Goal: Task Accomplishment & Management: Manage account settings

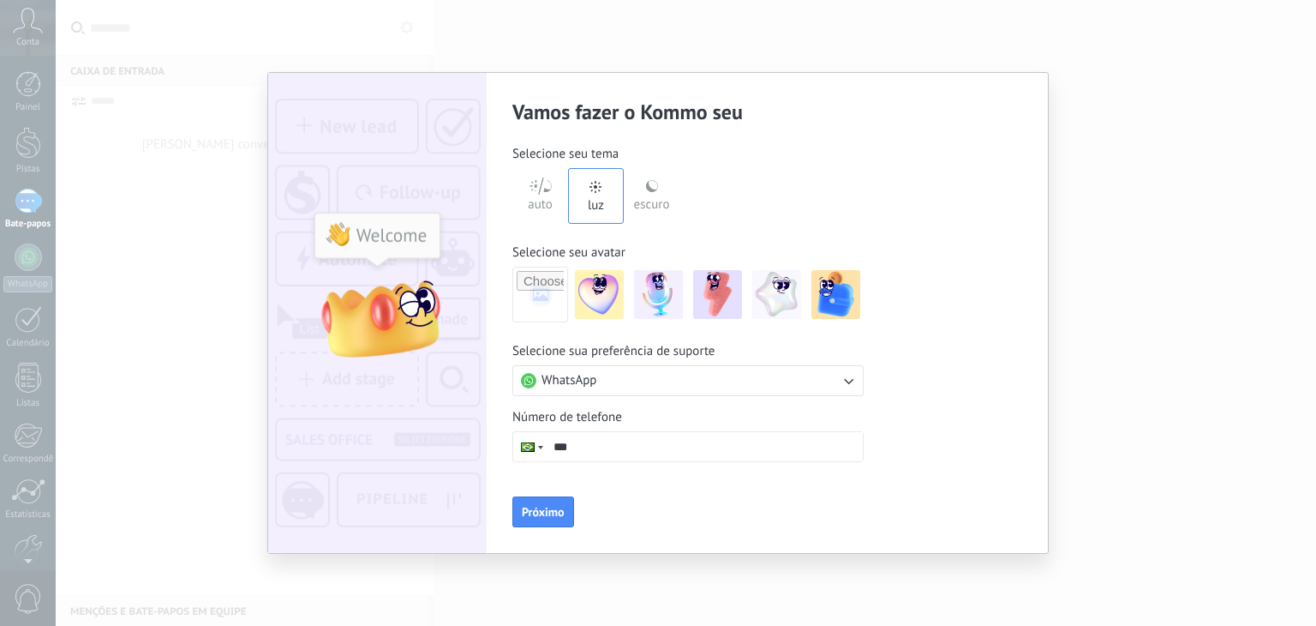
click at [617, 384] on button "WhatsApp" at bounding box center [688, 380] width 351 height 31
click at [617, 383] on li "WhatsApp" at bounding box center [682, 380] width 361 height 29
click at [599, 453] on input "***" at bounding box center [704, 446] width 317 height 29
type input "**********"
click at [537, 507] on font "Próximo" at bounding box center [543, 511] width 43 height 15
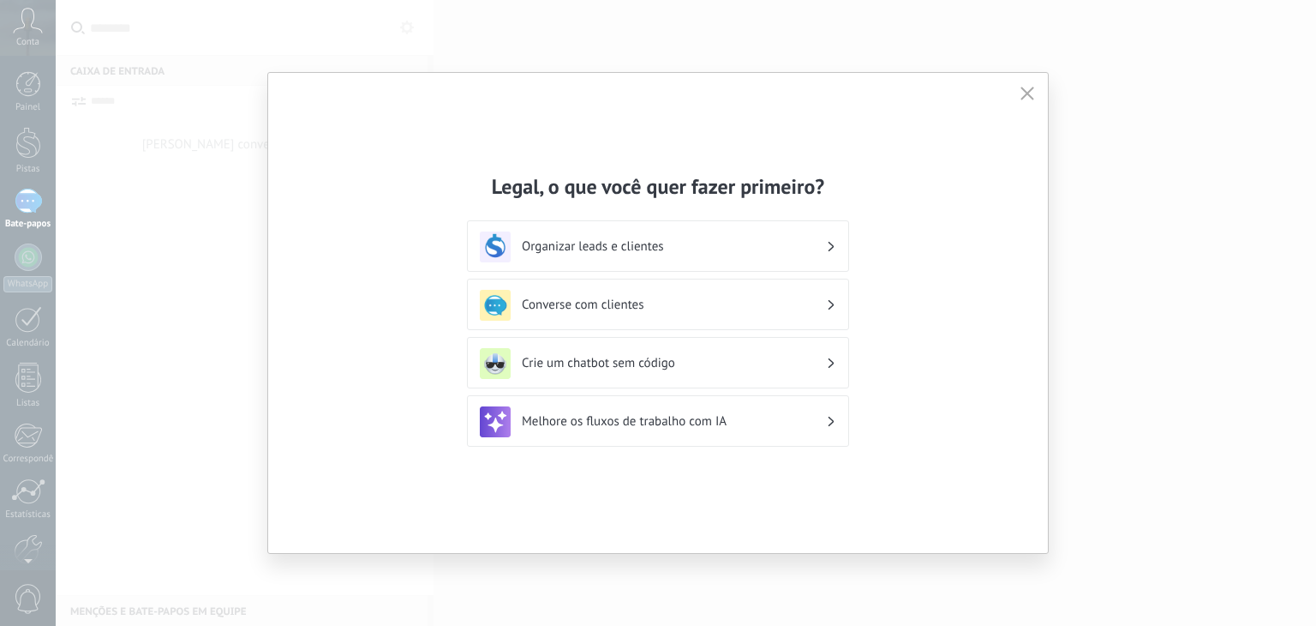
click at [826, 248] on div "Organizar leads e clientes" at bounding box center [658, 246] width 357 height 31
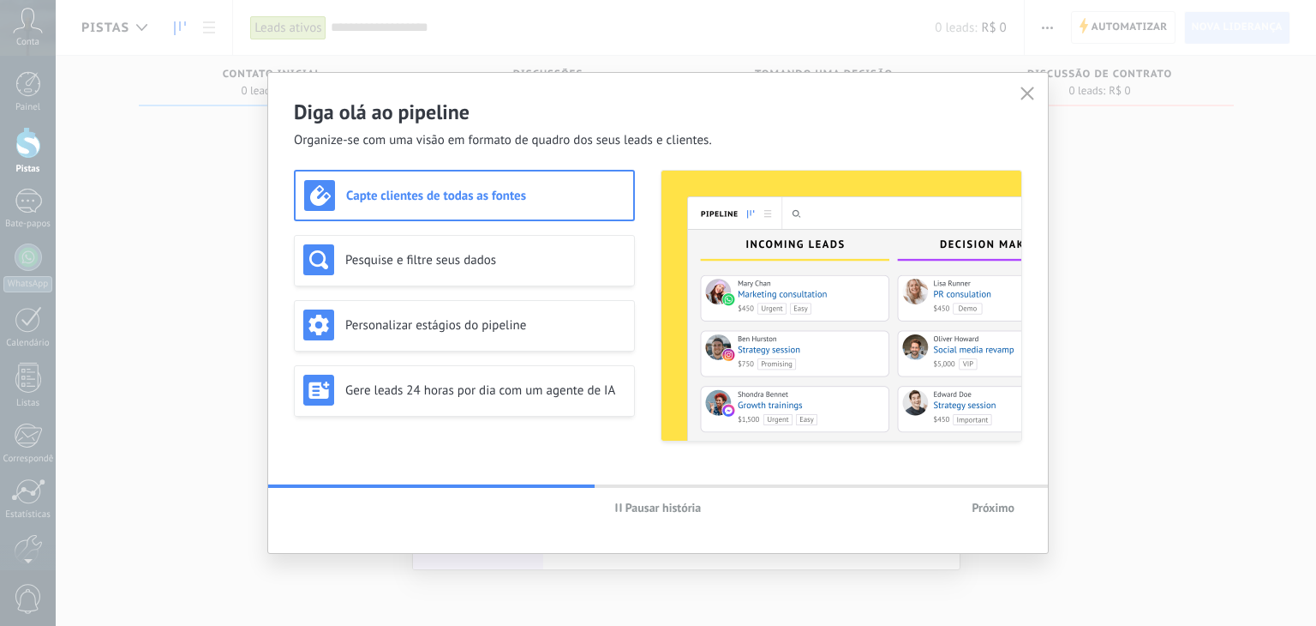
click at [1029, 95] on icon "button" at bounding box center [1028, 94] width 14 height 14
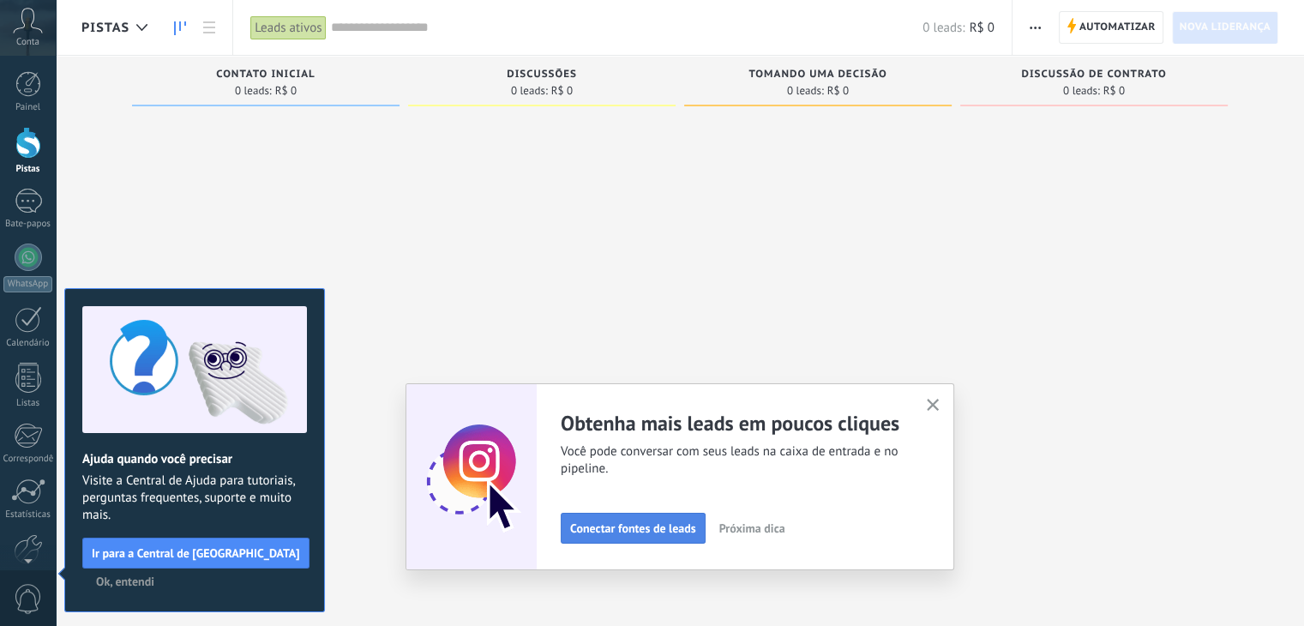
click at [674, 530] on font "Conectar fontes de leads" at bounding box center [633, 527] width 126 height 15
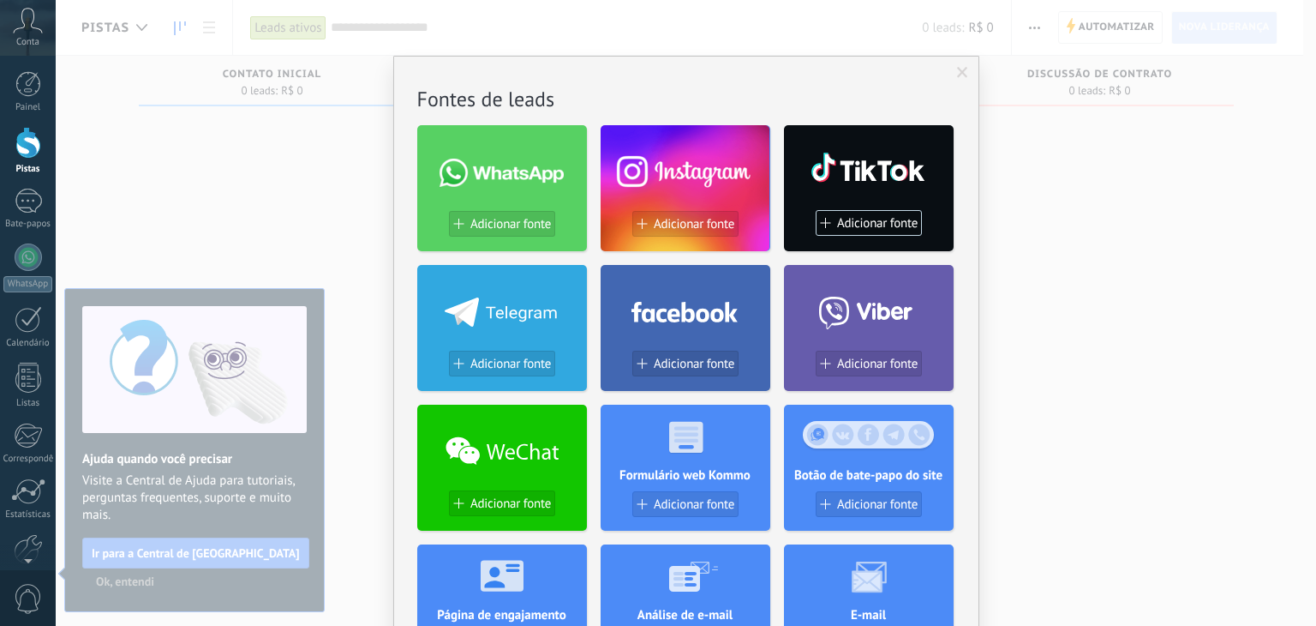
click at [960, 69] on span at bounding box center [962, 73] width 11 height 12
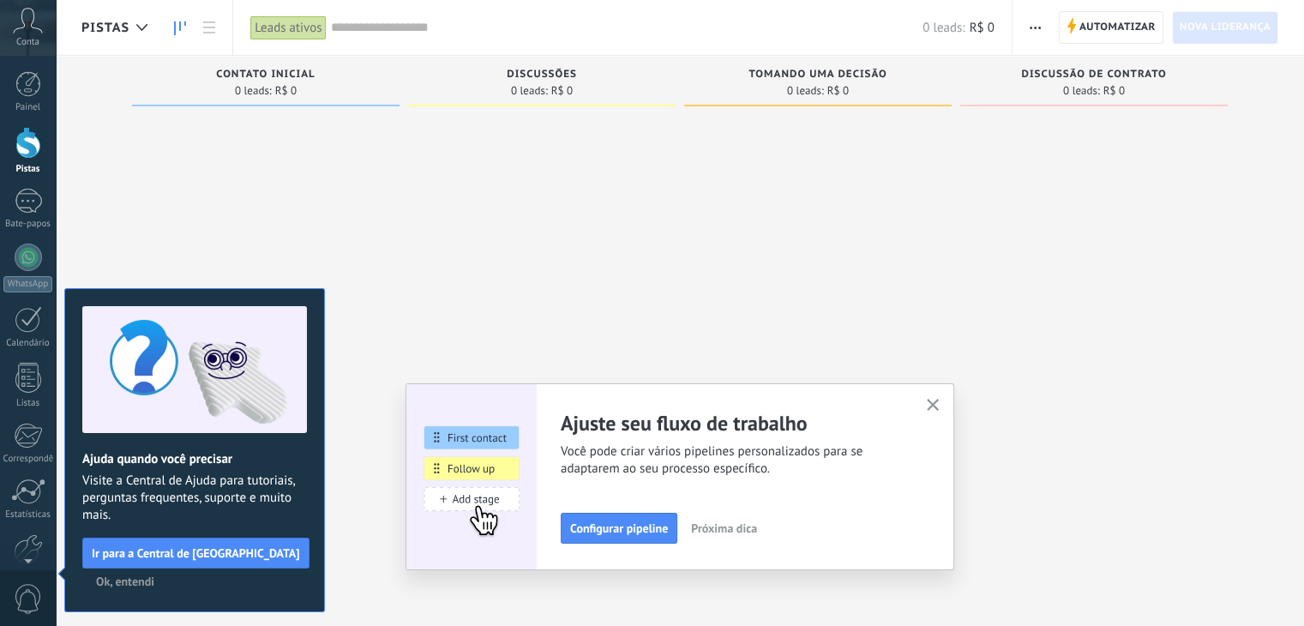
click at [938, 408] on icon "button" at bounding box center [933, 405] width 13 height 13
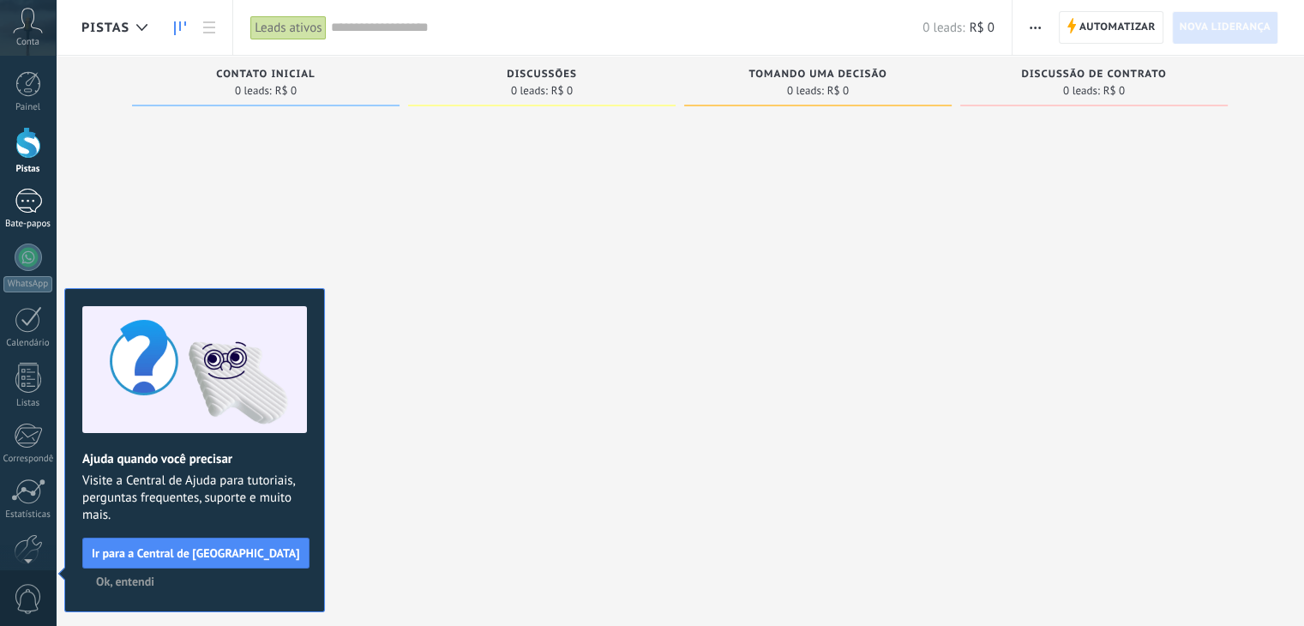
click at [24, 206] on div at bounding box center [28, 201] width 27 height 25
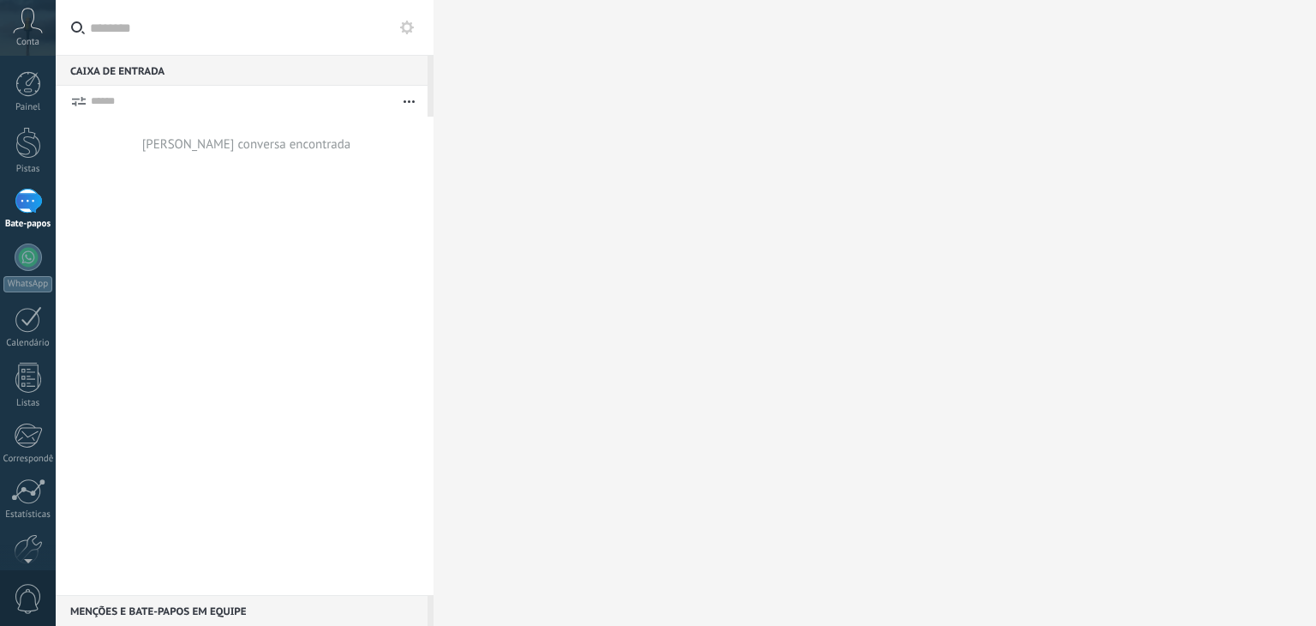
click at [35, 28] on use at bounding box center [28, 20] width 29 height 25
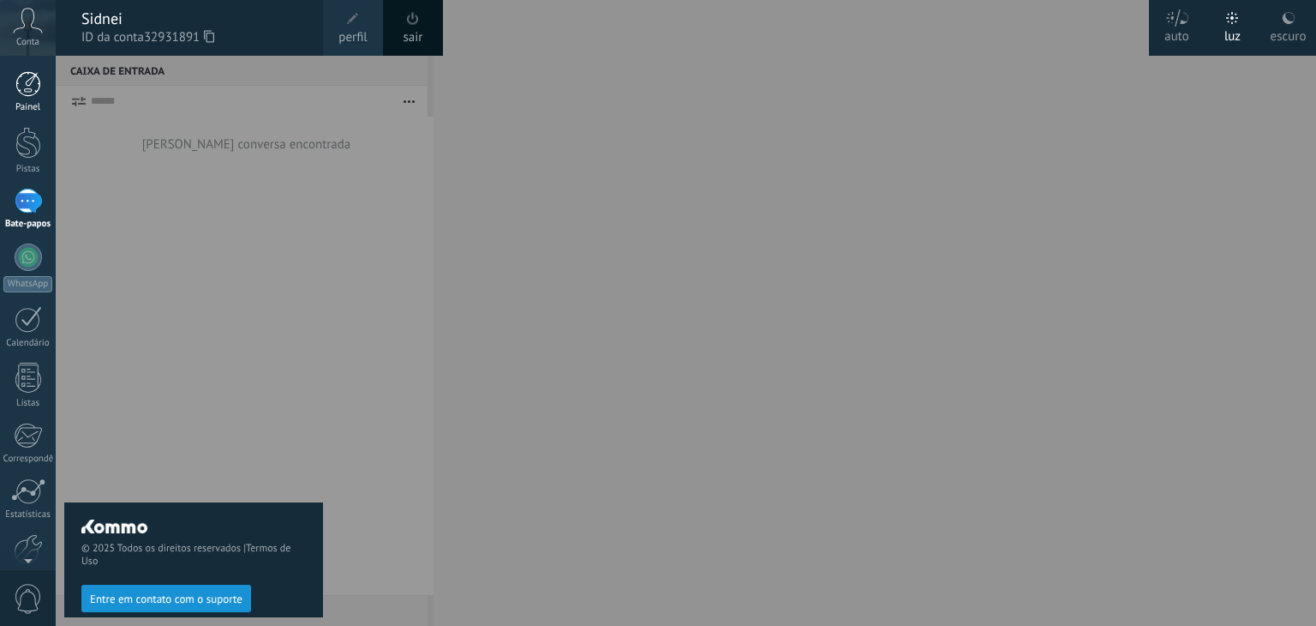
click at [27, 89] on div at bounding box center [28, 84] width 26 height 26
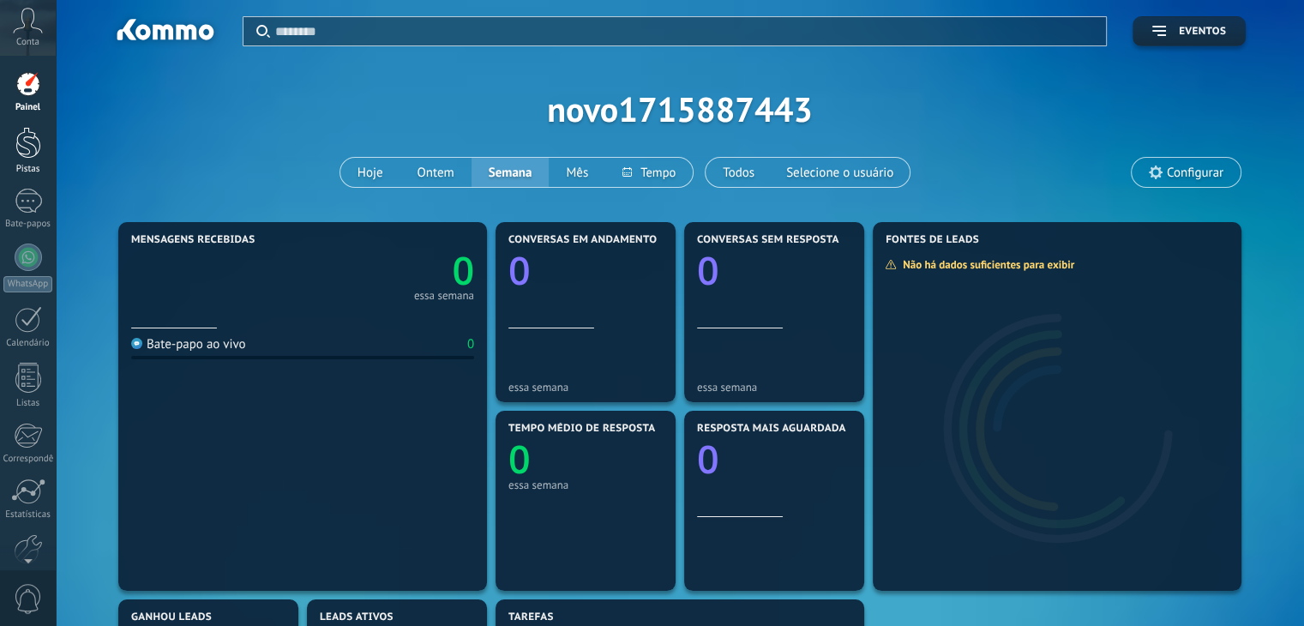
click at [21, 155] on div at bounding box center [28, 143] width 26 height 32
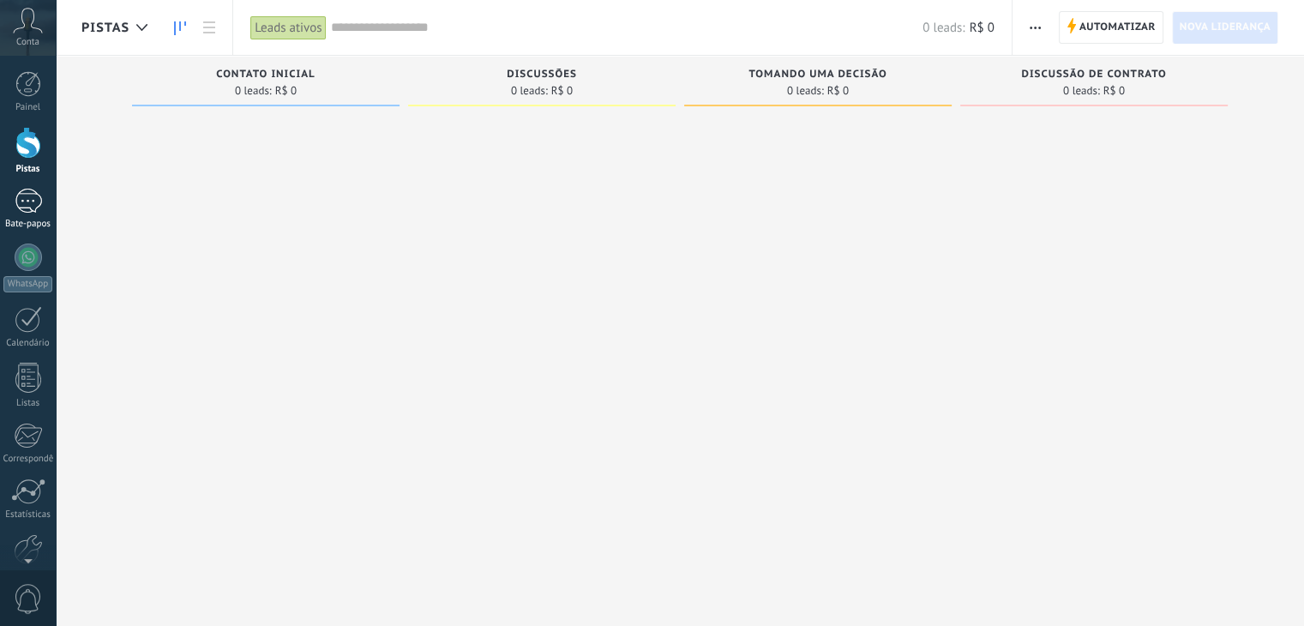
click at [23, 204] on div at bounding box center [28, 201] width 27 height 25
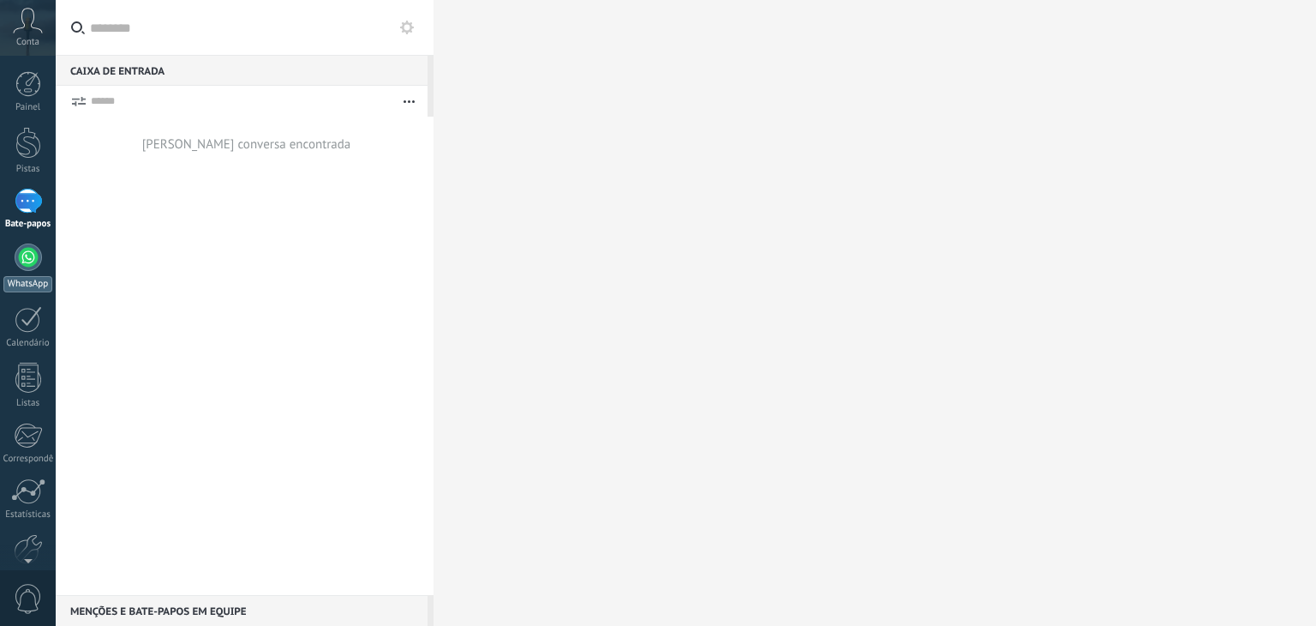
click at [27, 267] on div at bounding box center [28, 256] width 27 height 27
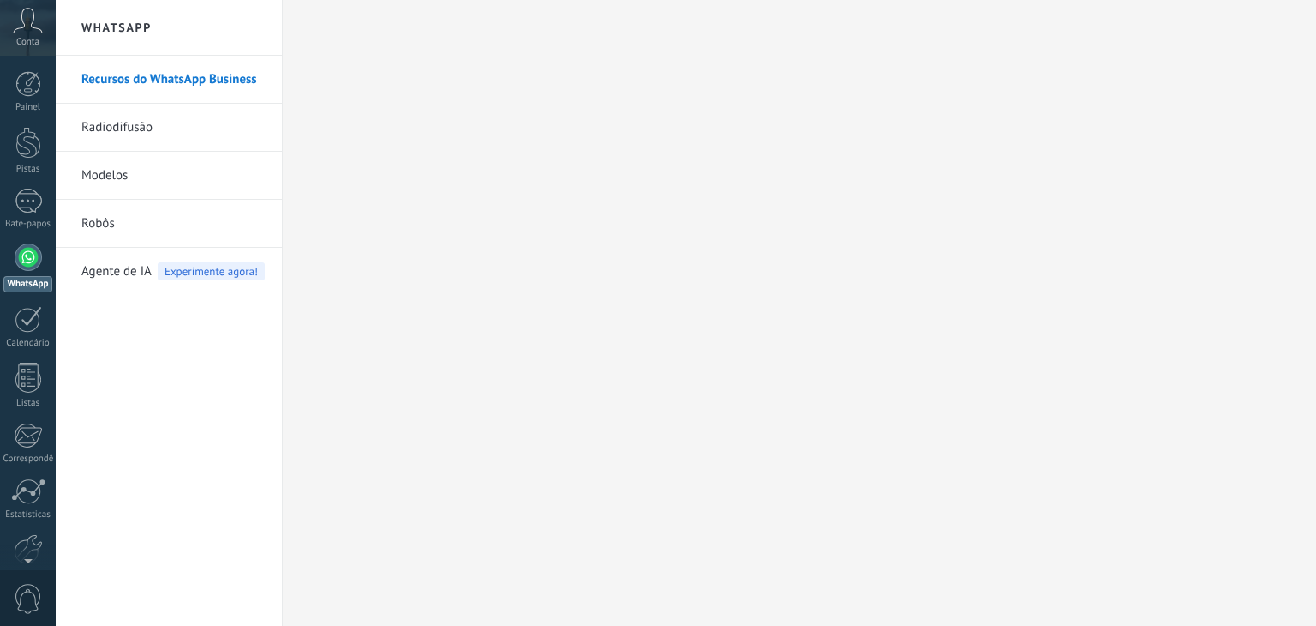
click at [180, 81] on font "Recursos do WhatsApp Business" at bounding box center [169, 79] width 176 height 16
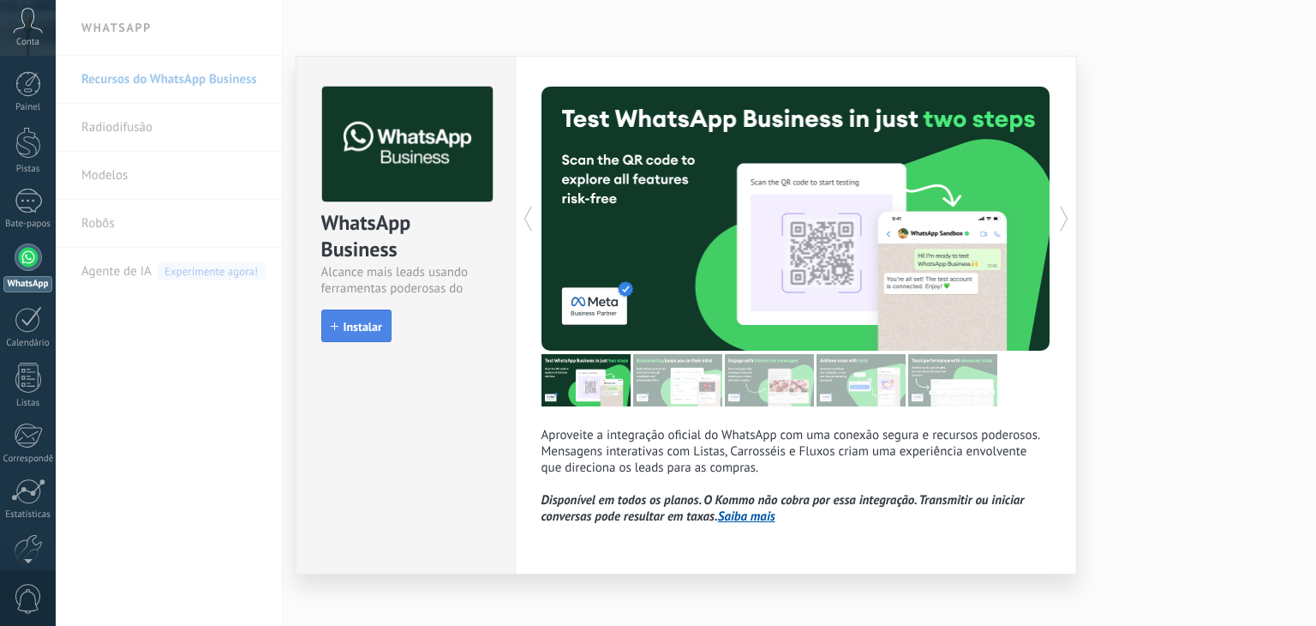
click at [360, 322] on font "Instalar" at bounding box center [363, 326] width 39 height 15
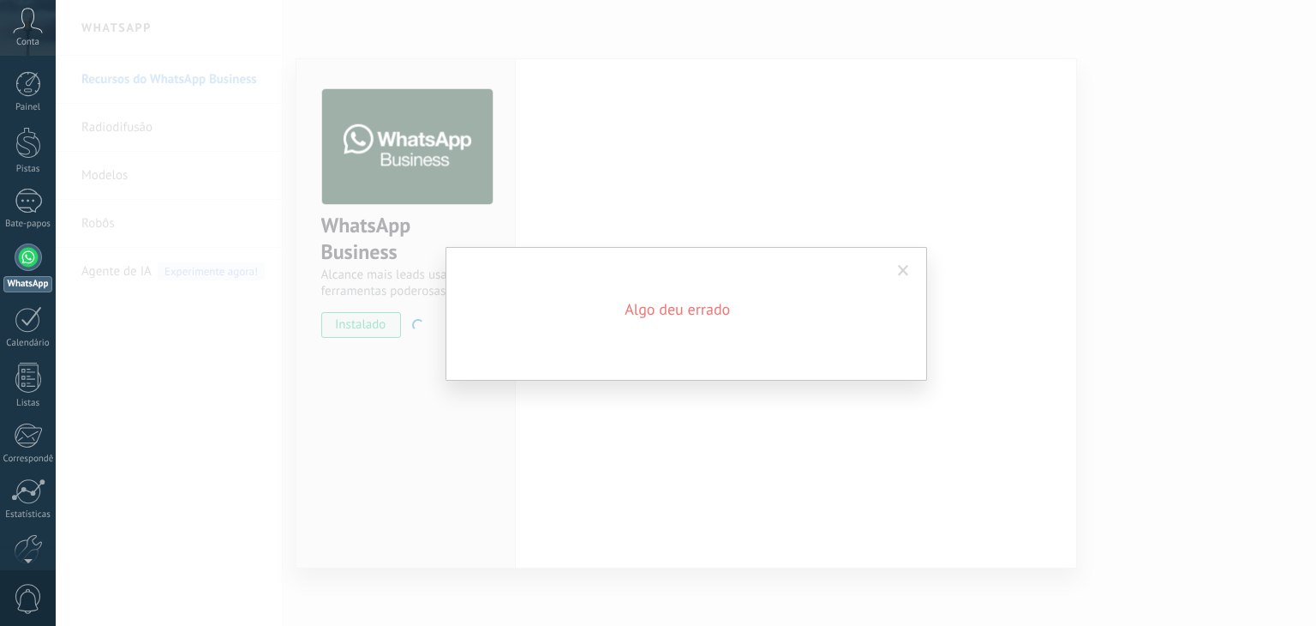
click at [903, 272] on span at bounding box center [903, 271] width 11 height 12
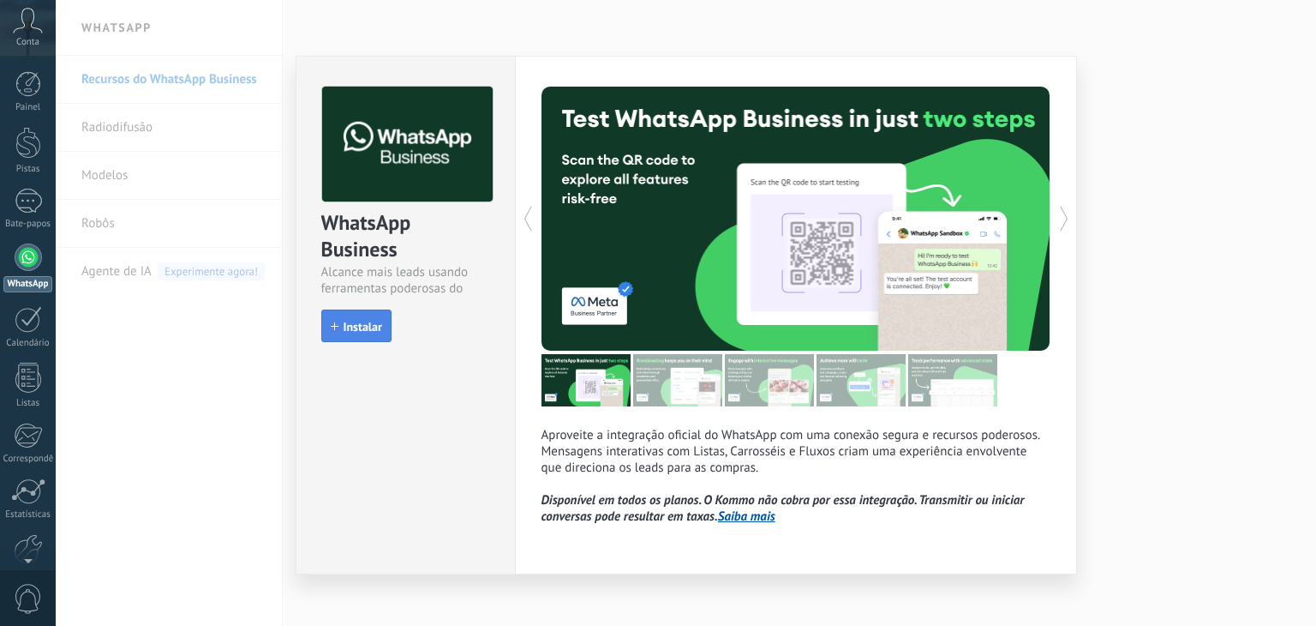
click at [369, 317] on button "Instalar" at bounding box center [356, 325] width 70 height 33
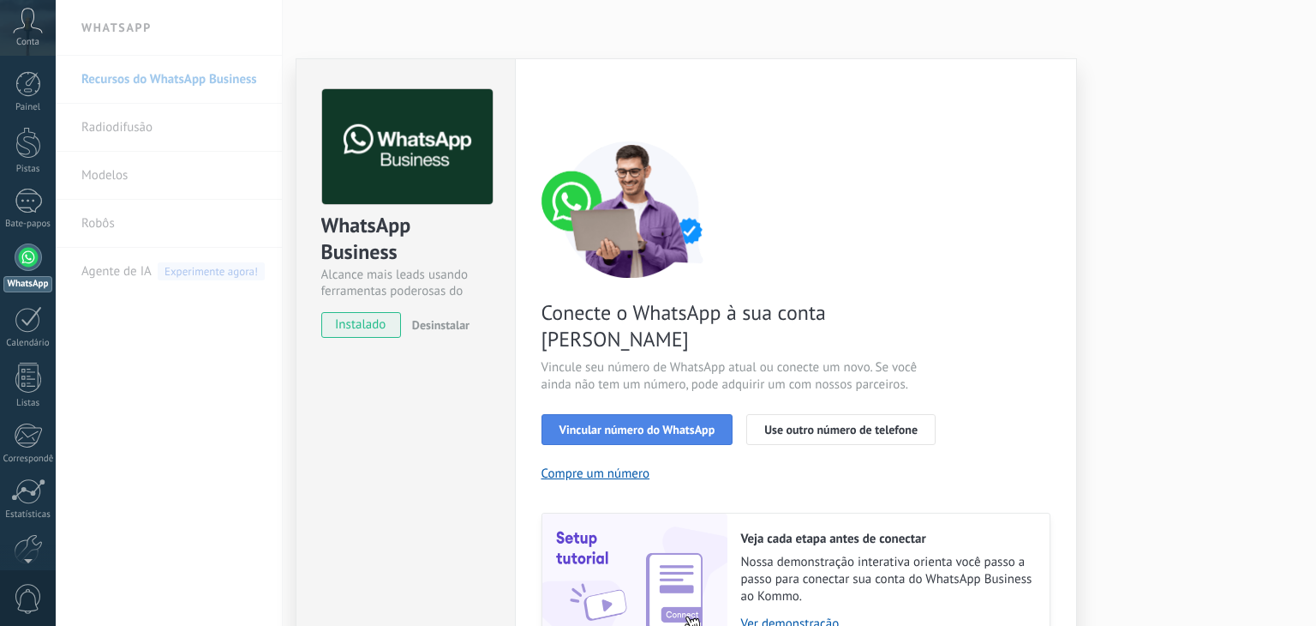
click at [644, 422] on font "Vincular número do WhatsApp" at bounding box center [638, 429] width 156 height 15
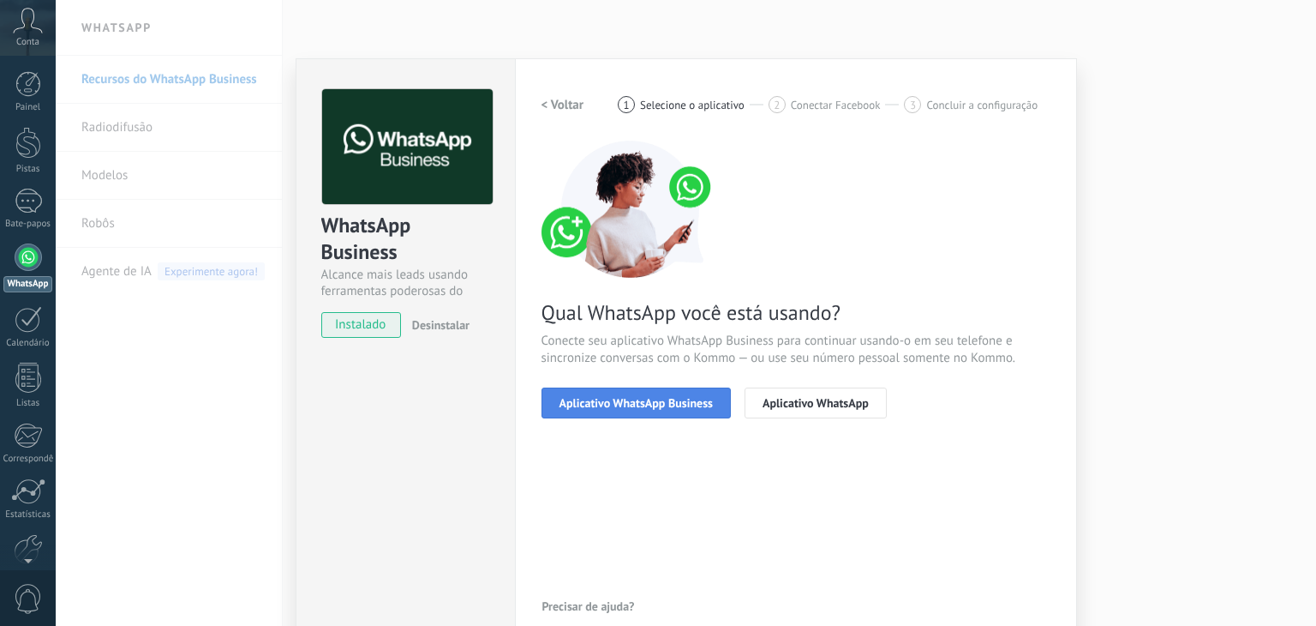
click at [691, 402] on font "Aplicativo WhatsApp Business" at bounding box center [636, 402] width 153 height 15
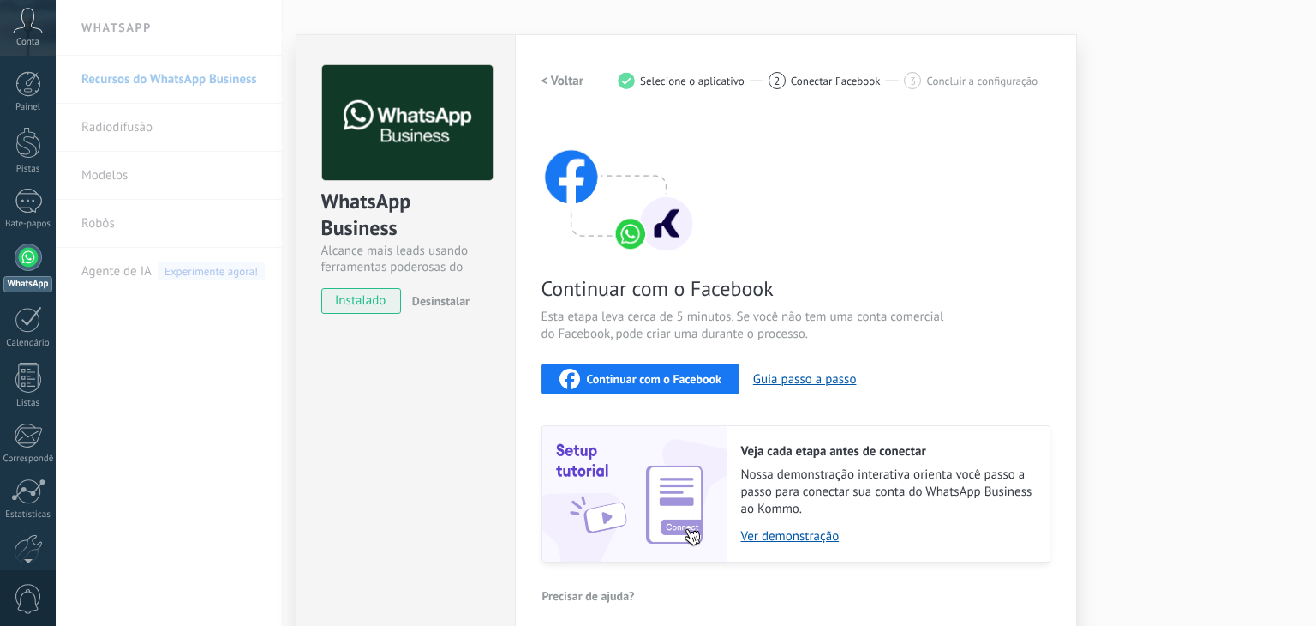
scroll to position [36, 0]
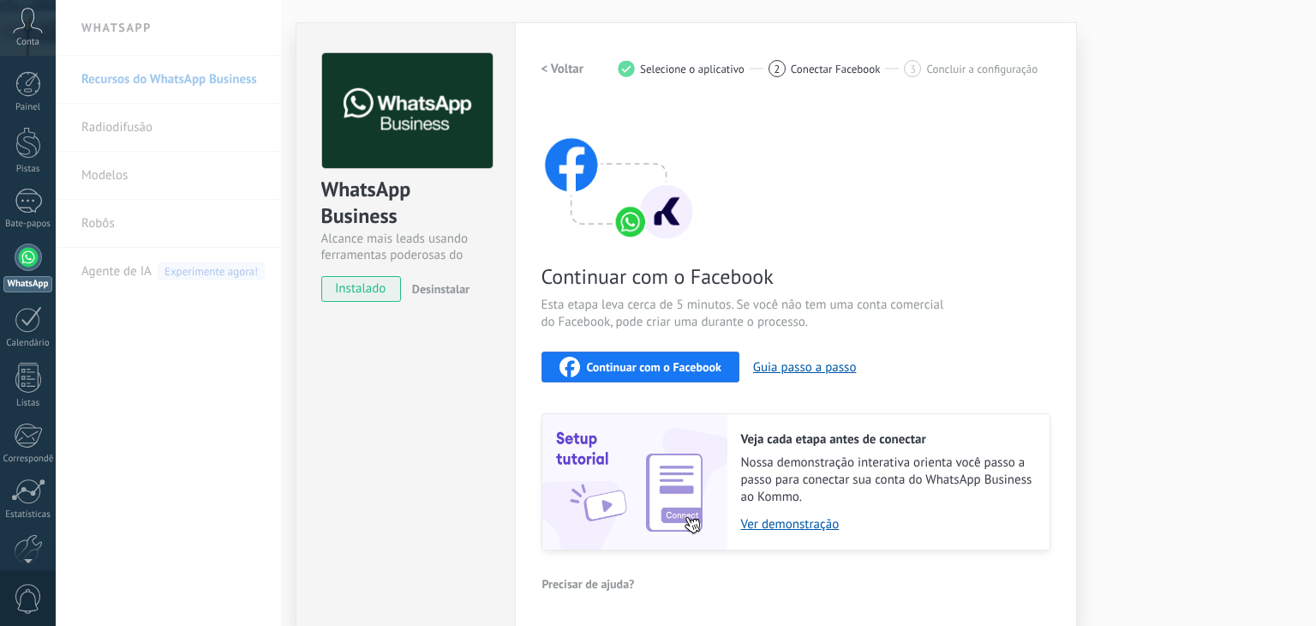
click at [819, 66] on font "Conectar Facebook" at bounding box center [836, 69] width 90 height 15
click at [778, 367] on font "Guia passo a passo" at bounding box center [805, 367] width 104 height 16
click at [225, 232] on div "WhatsApp Business Alcance mais leads usando ferramentas poderosas do WhatsApp i…" at bounding box center [686, 313] width 1261 height 626
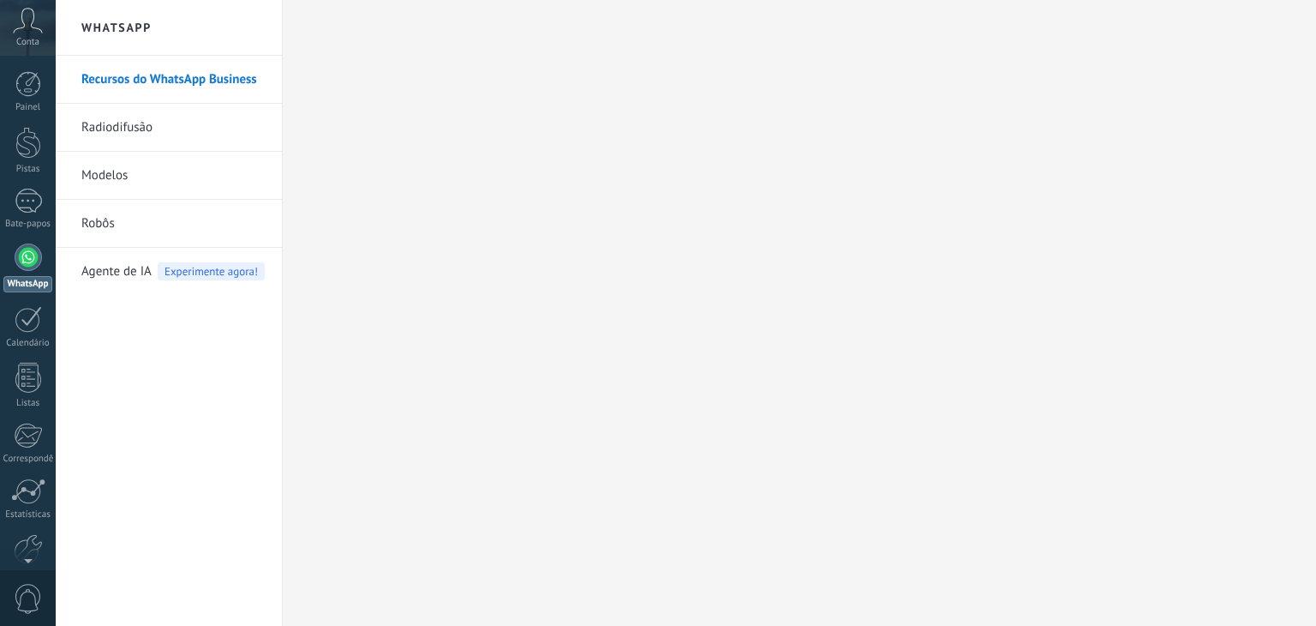
scroll to position [0, 0]
click at [30, 314] on div at bounding box center [28, 319] width 27 height 27
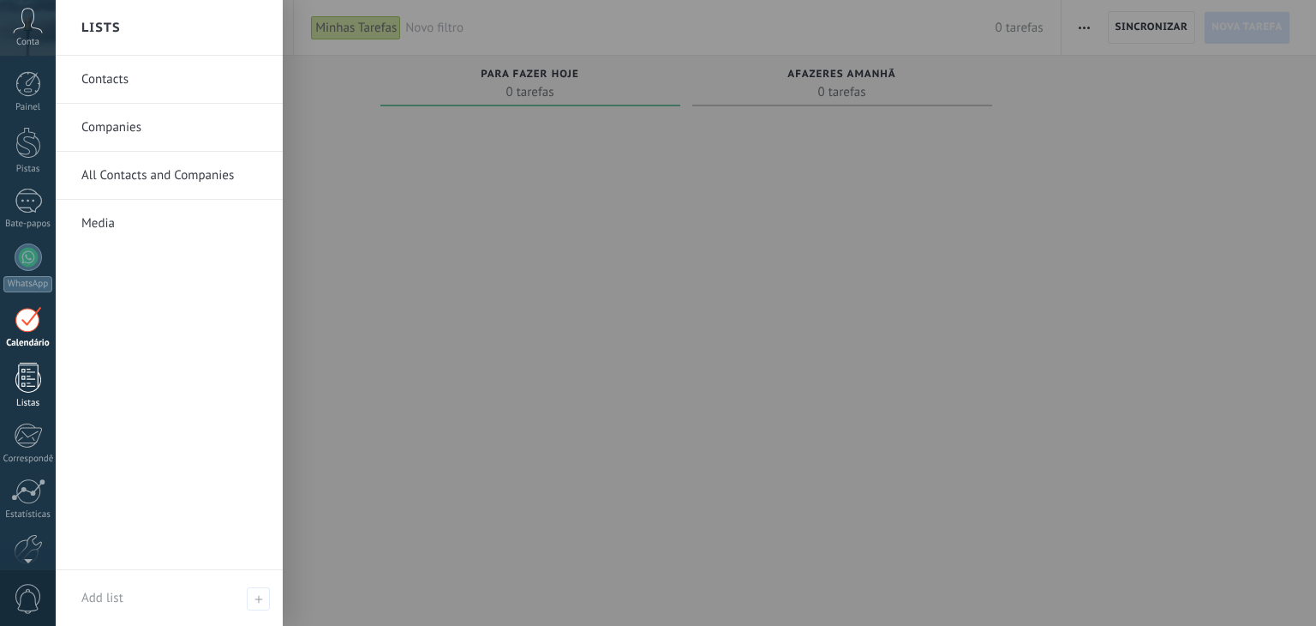
click at [27, 368] on div at bounding box center [28, 378] width 26 height 30
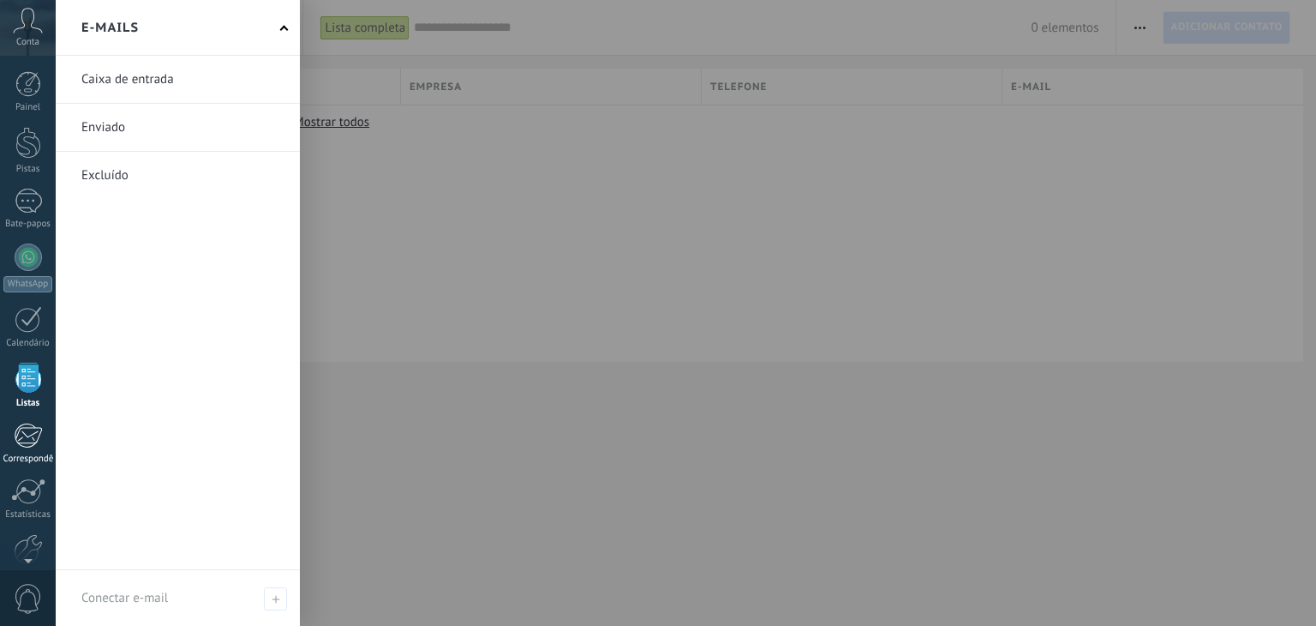
click at [38, 439] on div at bounding box center [28, 436] width 28 height 26
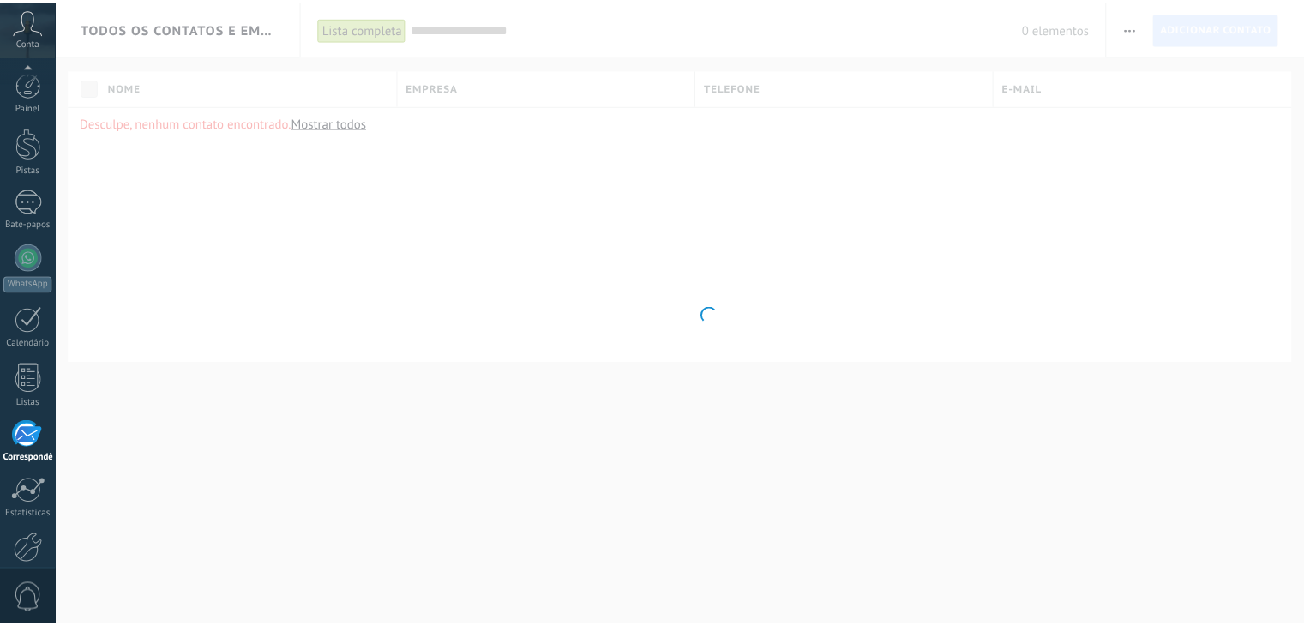
scroll to position [98, 0]
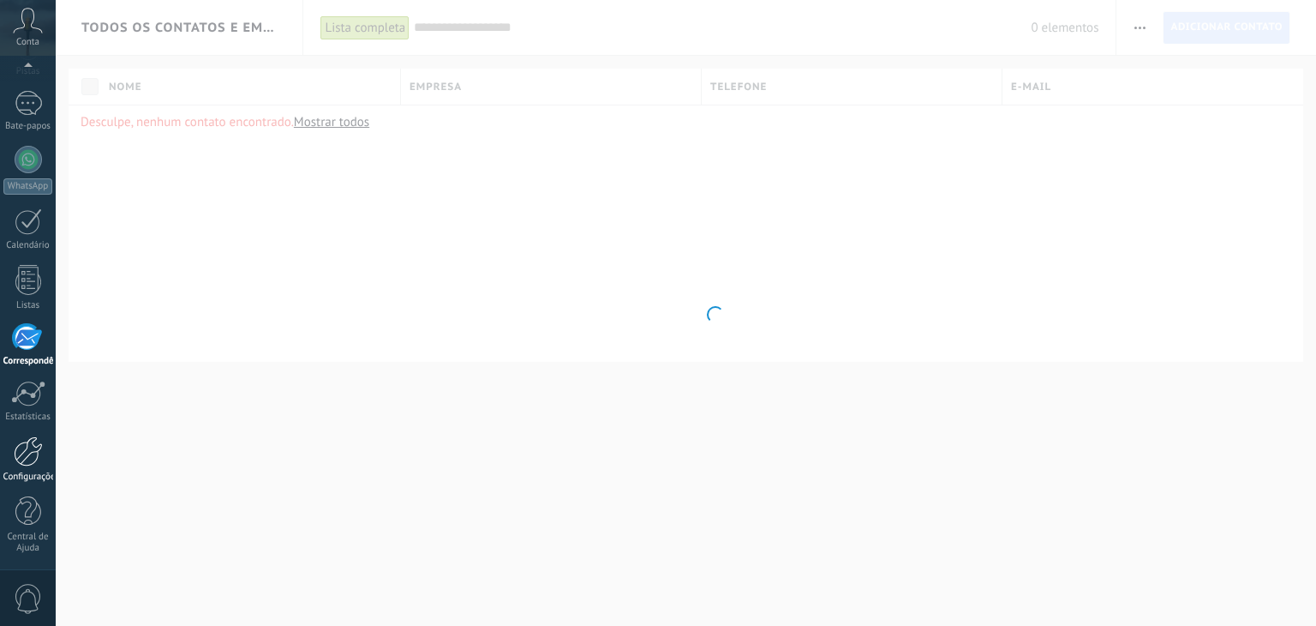
click at [41, 457] on div at bounding box center [28, 451] width 29 height 30
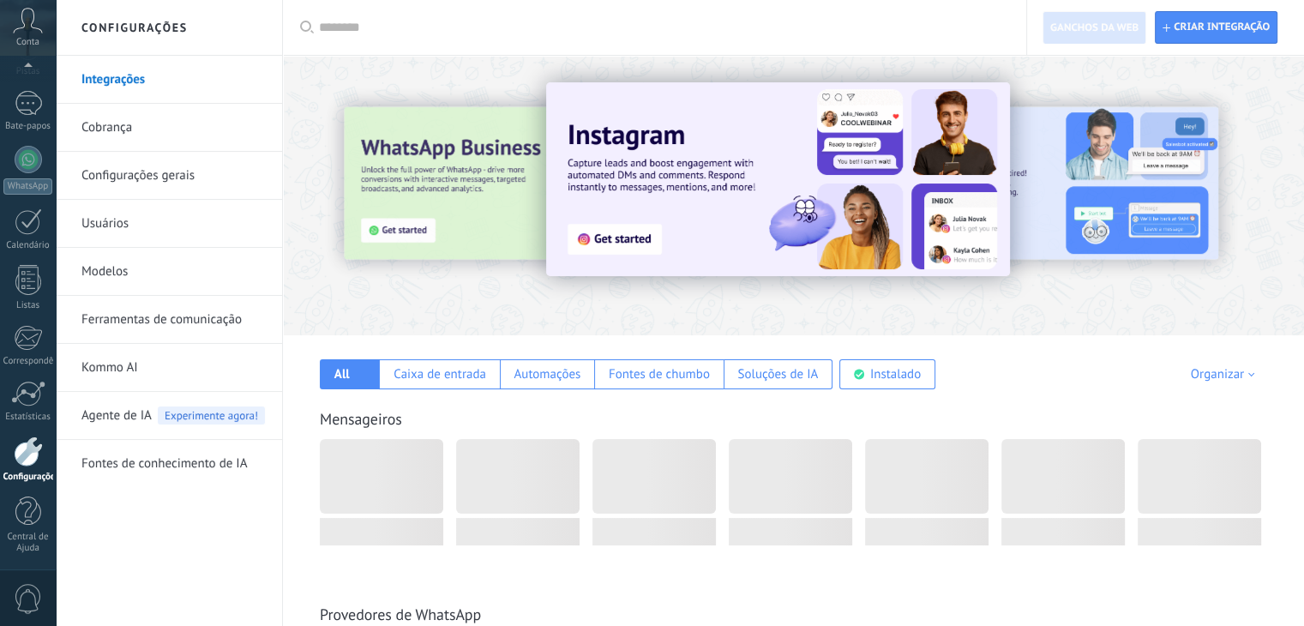
click at [136, 77] on font "Integrações" at bounding box center [112, 79] width 63 height 16
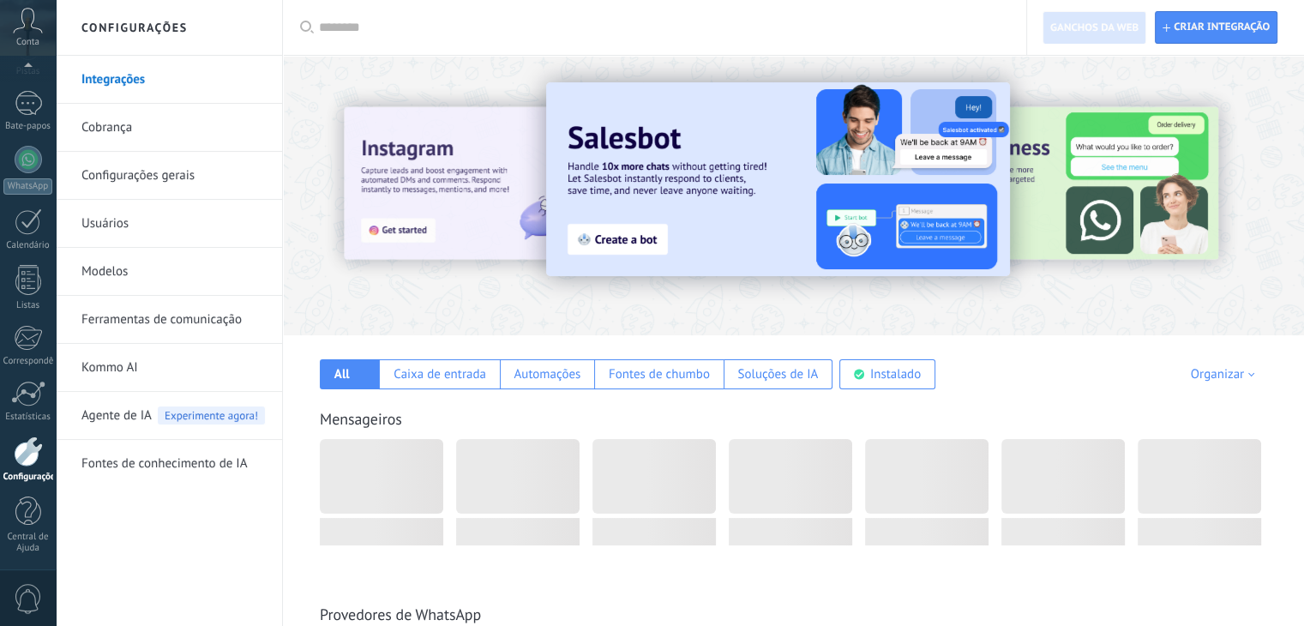
click at [122, 363] on font "Kommo AI" at bounding box center [109, 367] width 57 height 16
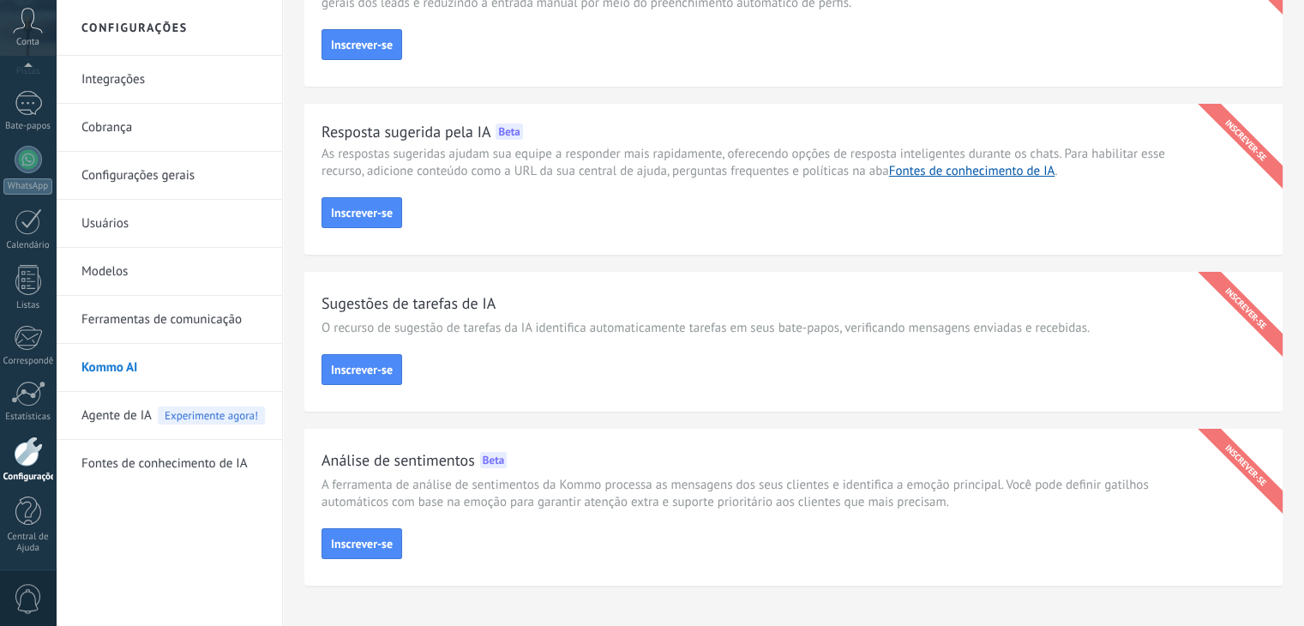
scroll to position [158, 0]
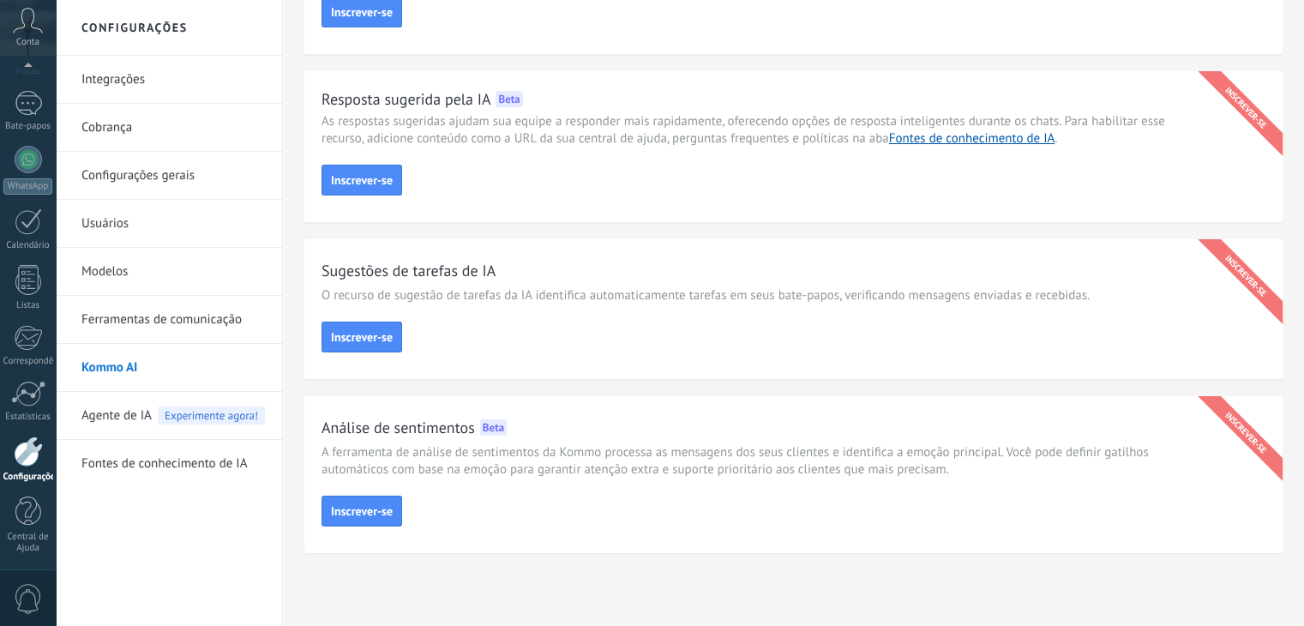
click at [130, 419] on font "Agente de IA" at bounding box center [116, 415] width 70 height 16
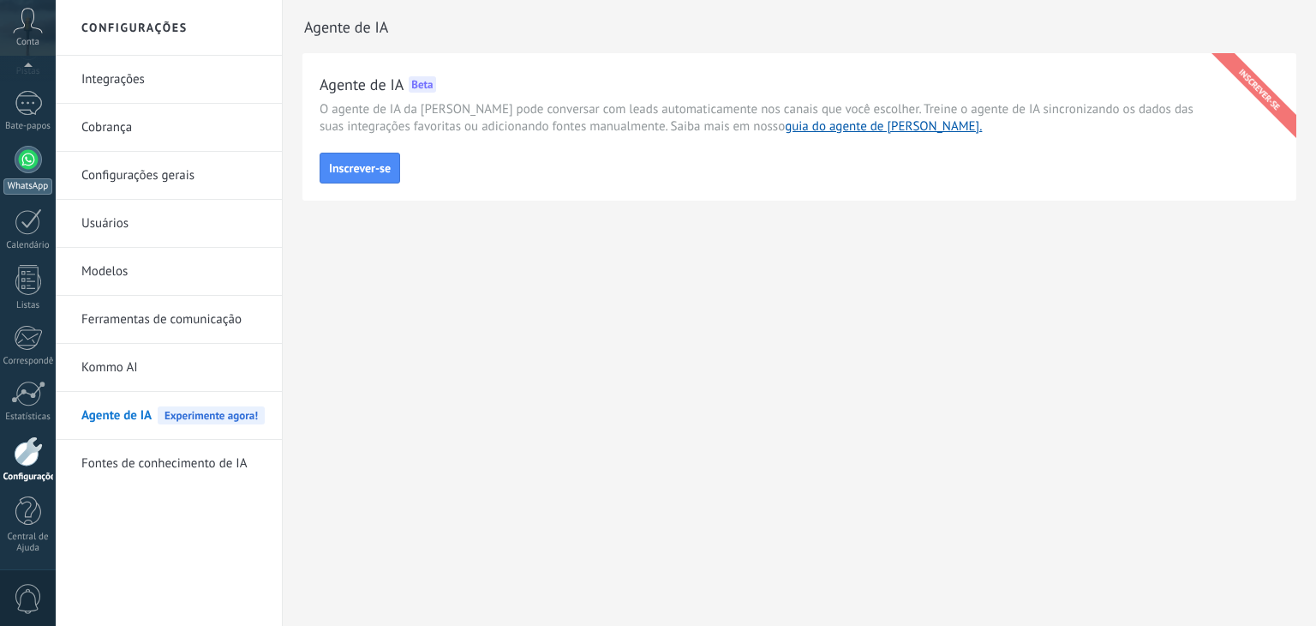
click at [26, 170] on div at bounding box center [28, 159] width 27 height 27
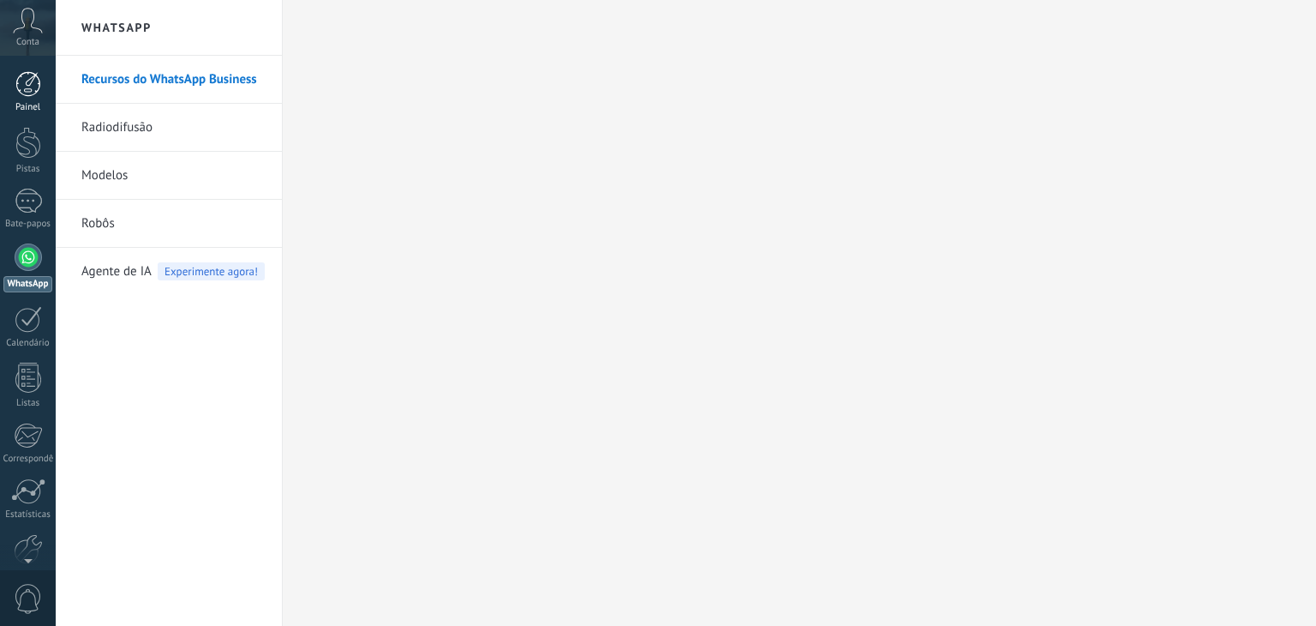
click at [34, 90] on div at bounding box center [28, 84] width 26 height 26
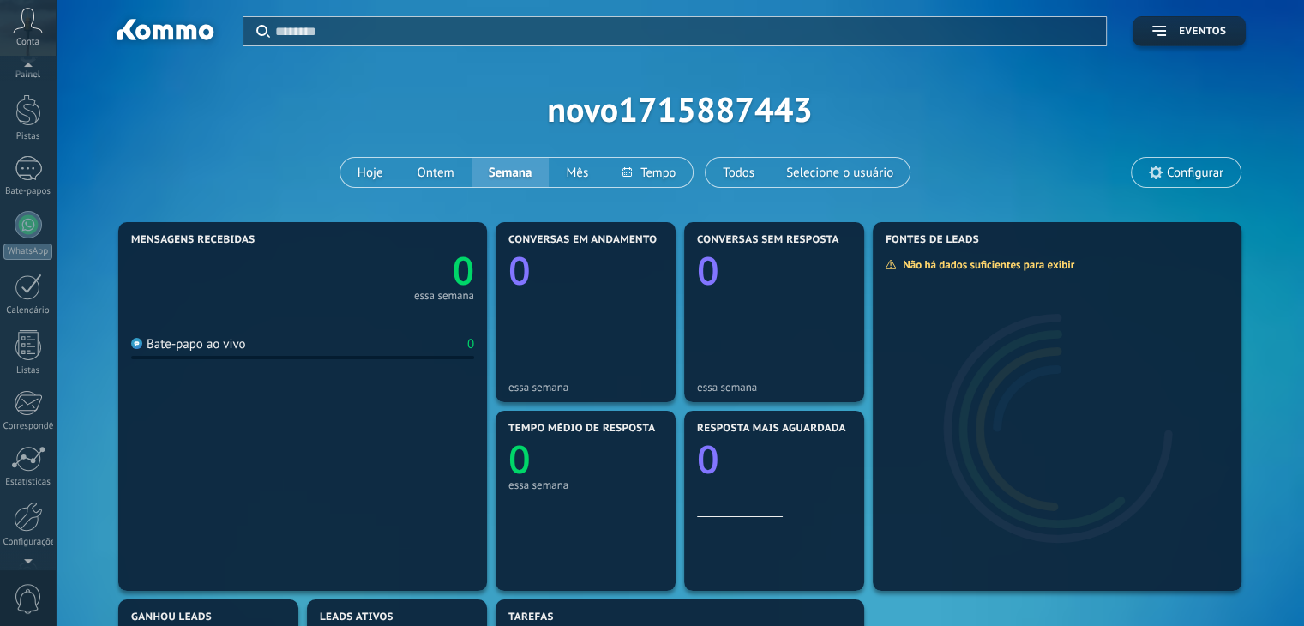
scroll to position [44, 0]
click at [25, 519] on div at bounding box center [28, 505] width 29 height 30
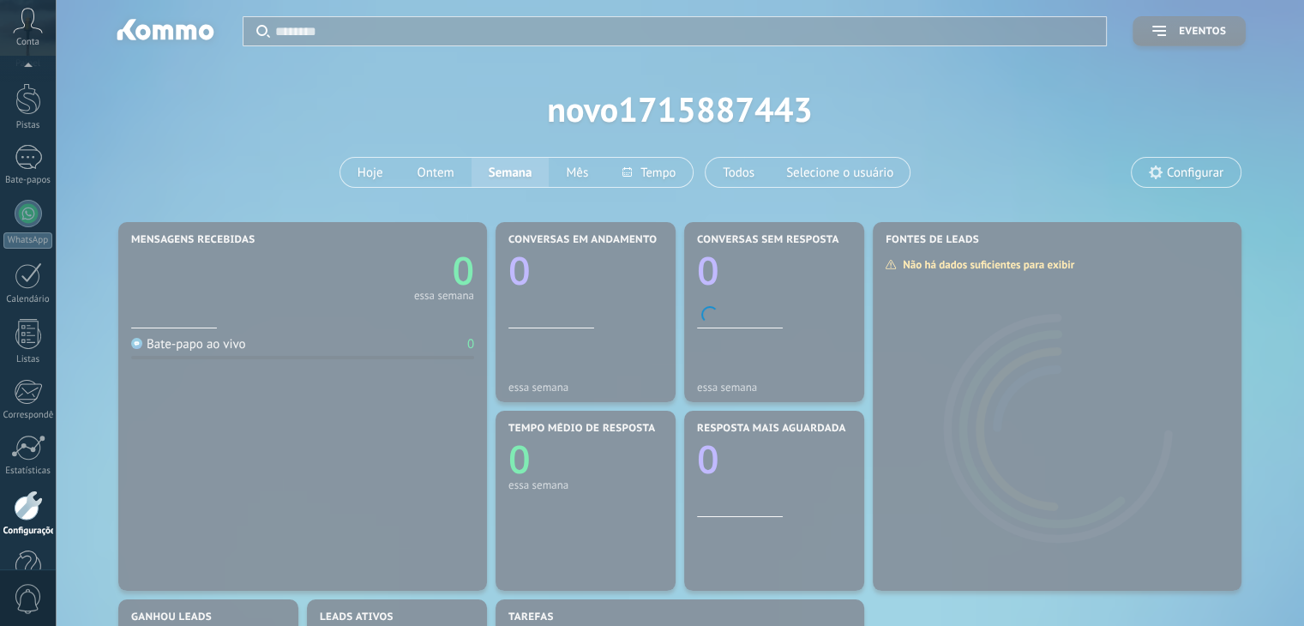
scroll to position [98, 0]
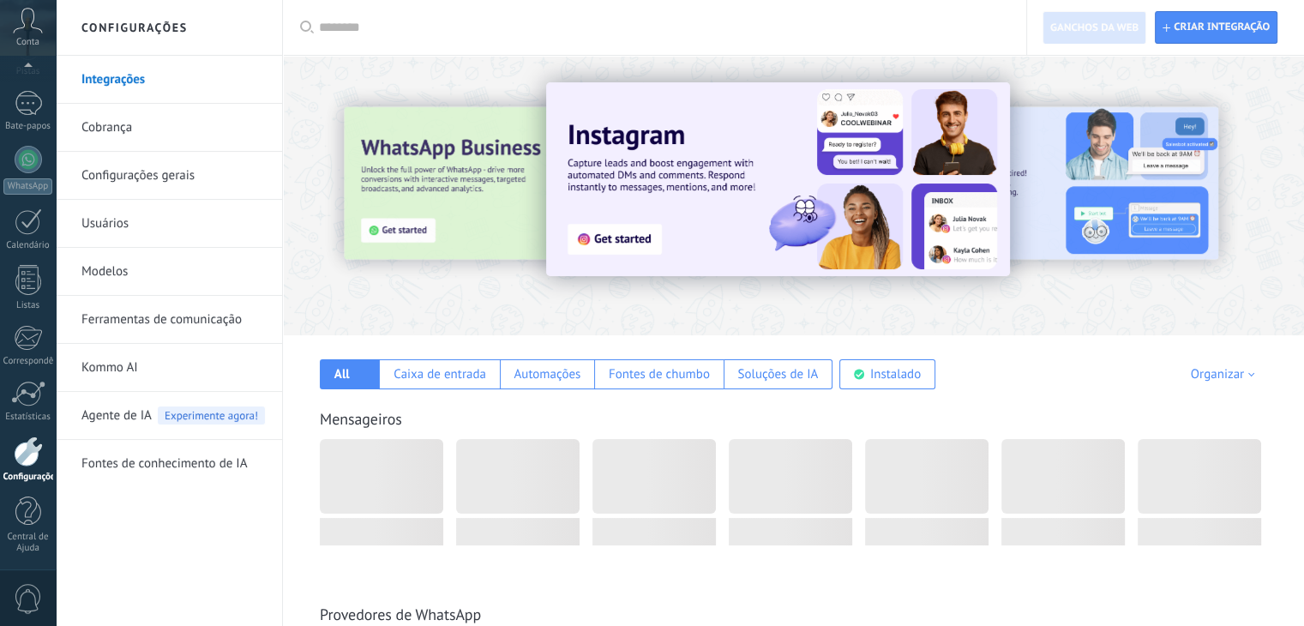
click at [103, 129] on font "Cobrança" at bounding box center [106, 127] width 51 height 16
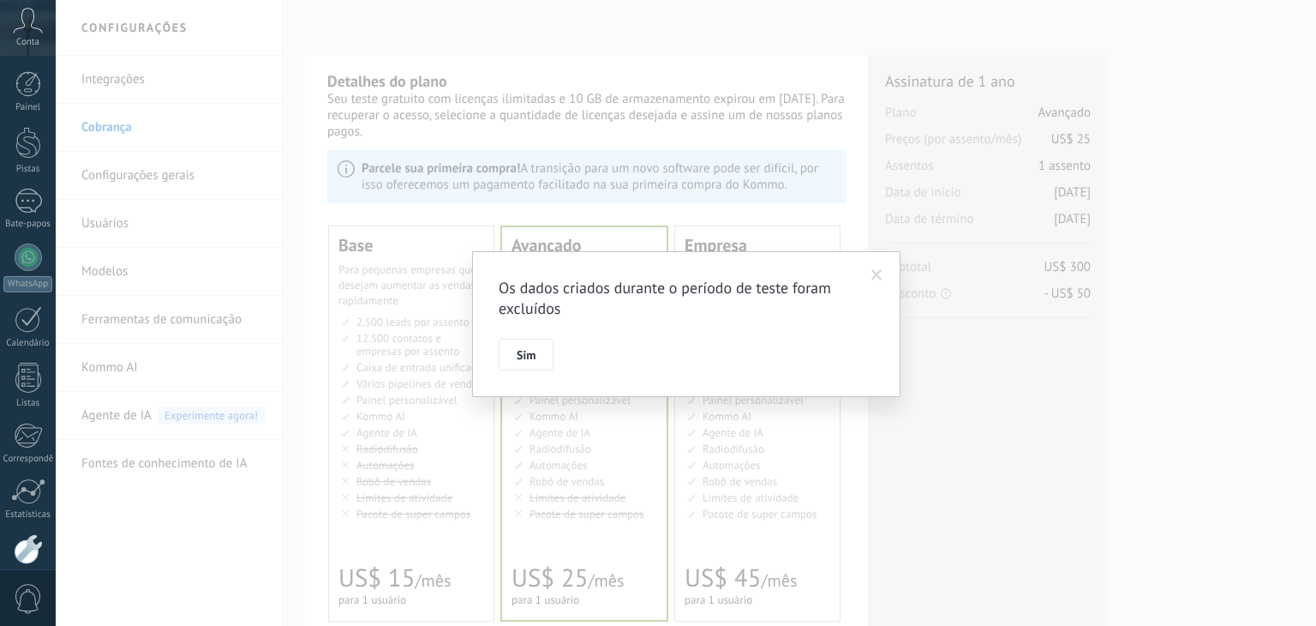
click at [873, 273] on span at bounding box center [877, 275] width 11 height 12
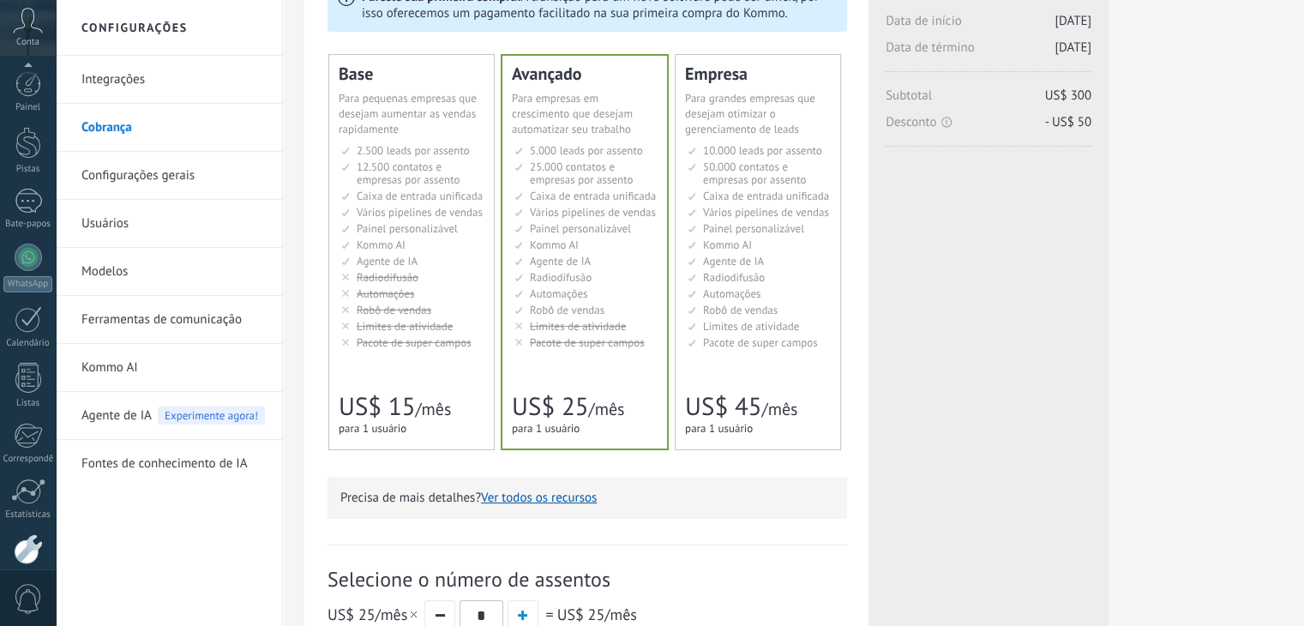
scroll to position [98, 0]
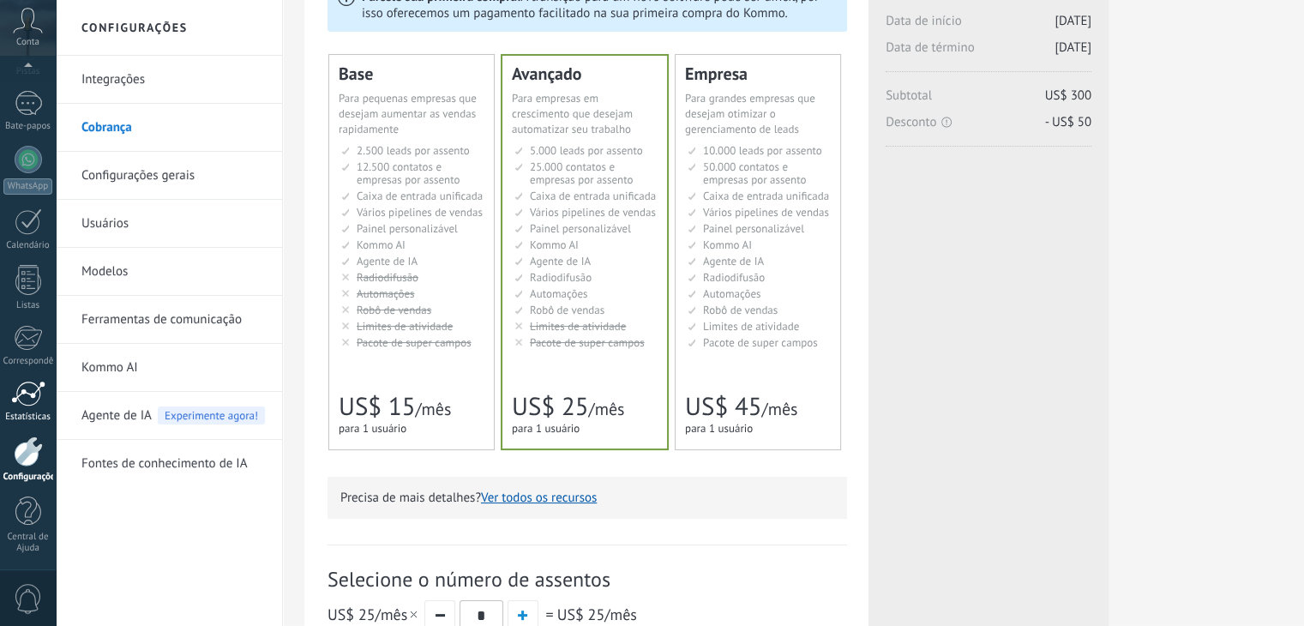
click at [34, 399] on div at bounding box center [28, 394] width 34 height 26
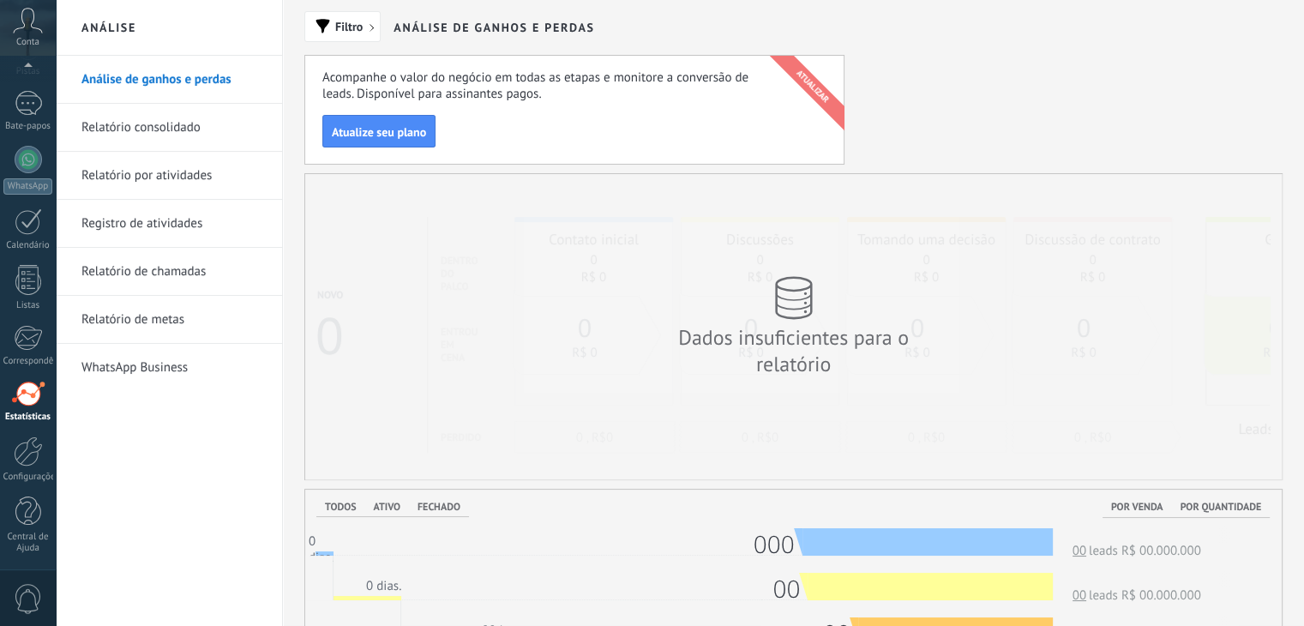
click at [140, 135] on link "Relatório consolidado" at bounding box center [172, 128] width 183 height 48
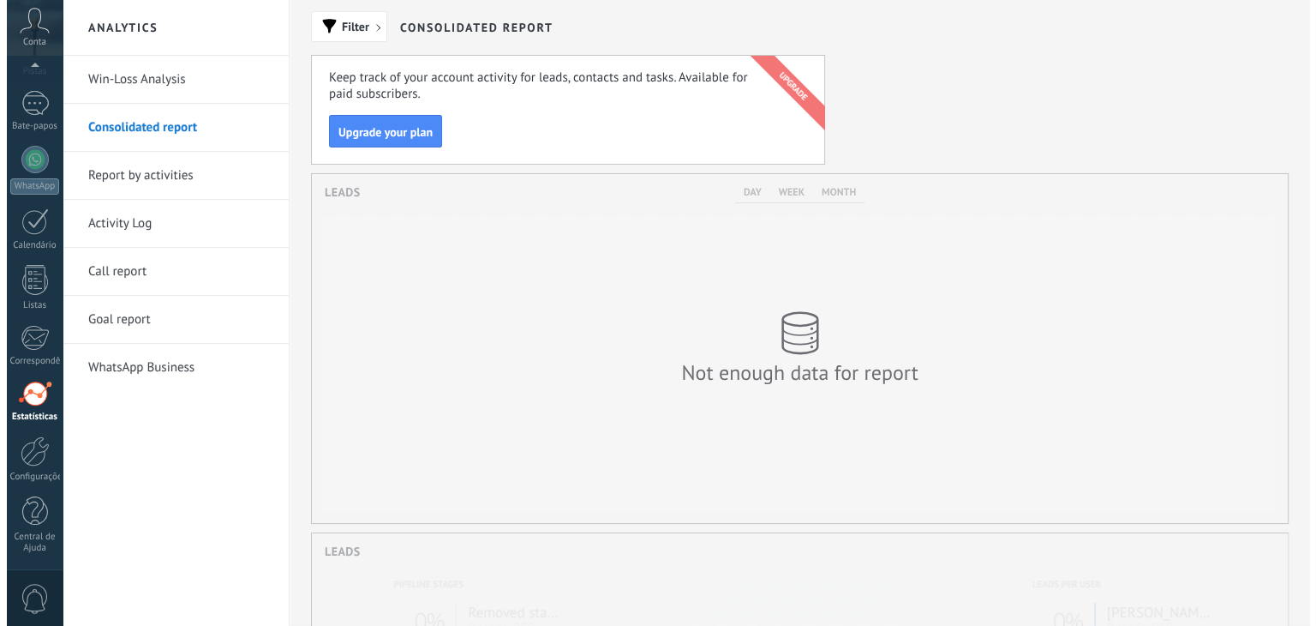
scroll to position [349, 976]
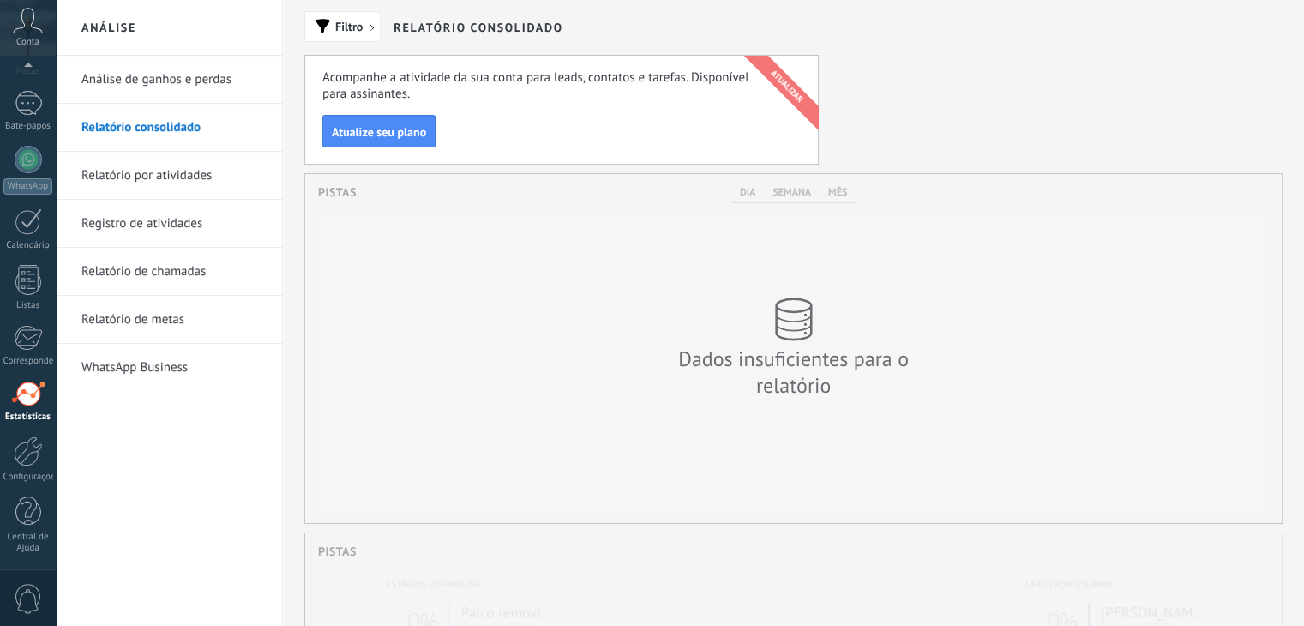
click at [183, 171] on font "Relatório por atividades" at bounding box center [146, 175] width 130 height 16
